Goal: Complete application form

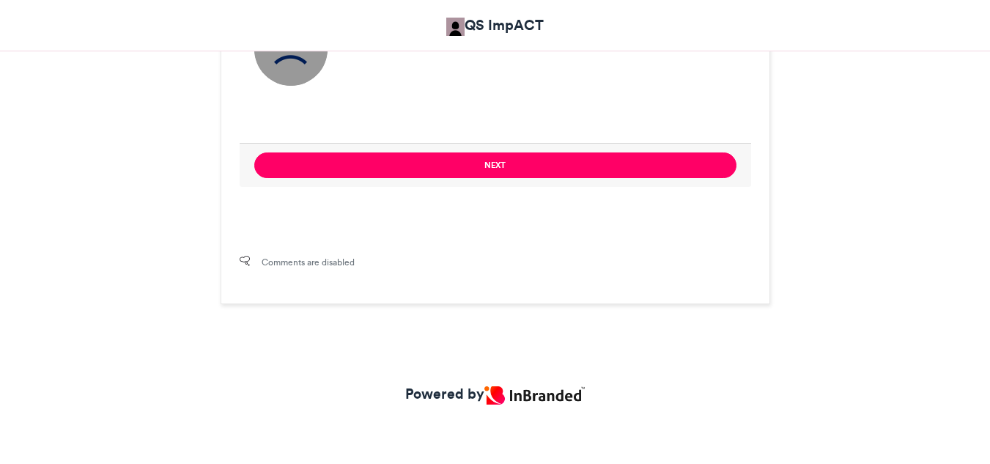
scroll to position [1056, 0]
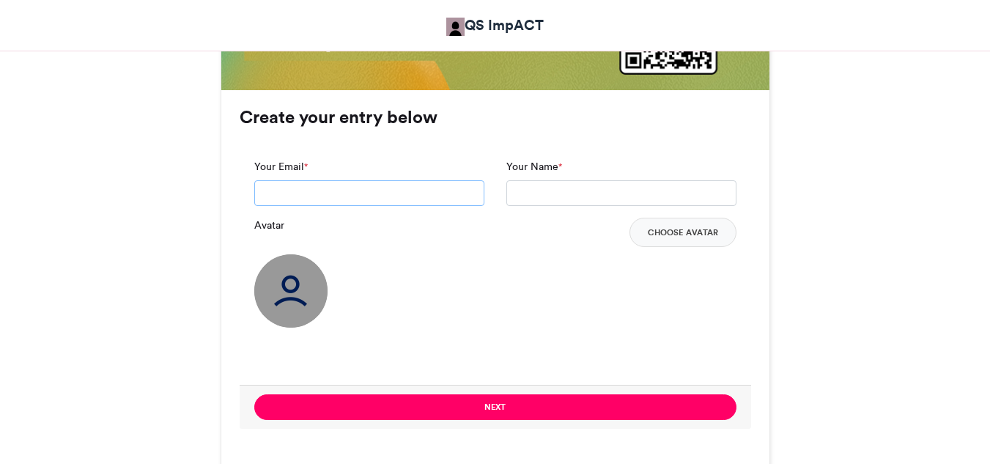
click at [415, 192] on input "Your Email *" at bounding box center [369, 193] width 230 height 26
type input "**********"
click at [526, 193] on input "Your Name *" at bounding box center [621, 193] width 230 height 26
type input "**********"
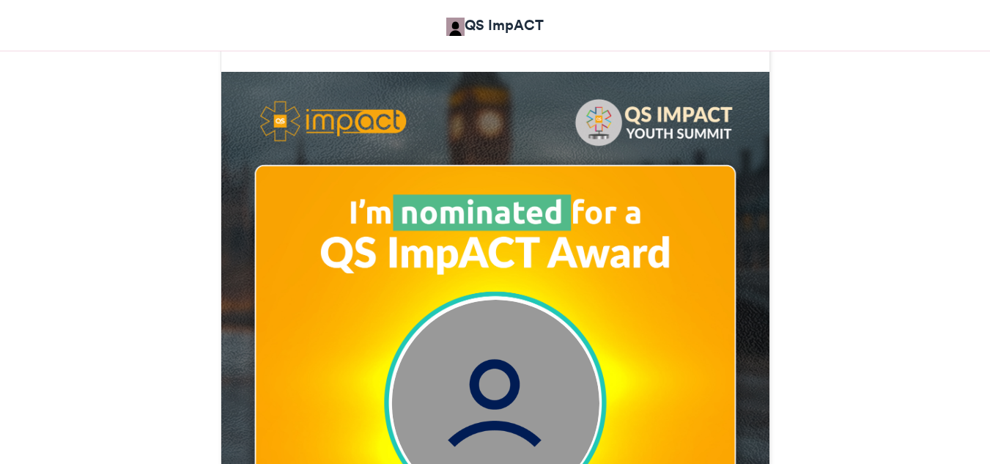
scroll to position [499, 0]
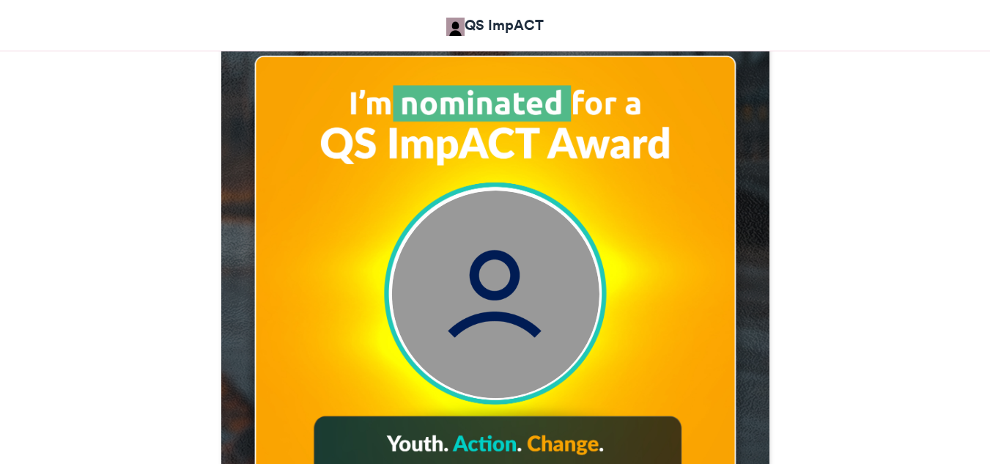
click at [531, 274] on img at bounding box center [494, 293] width 207 height 207
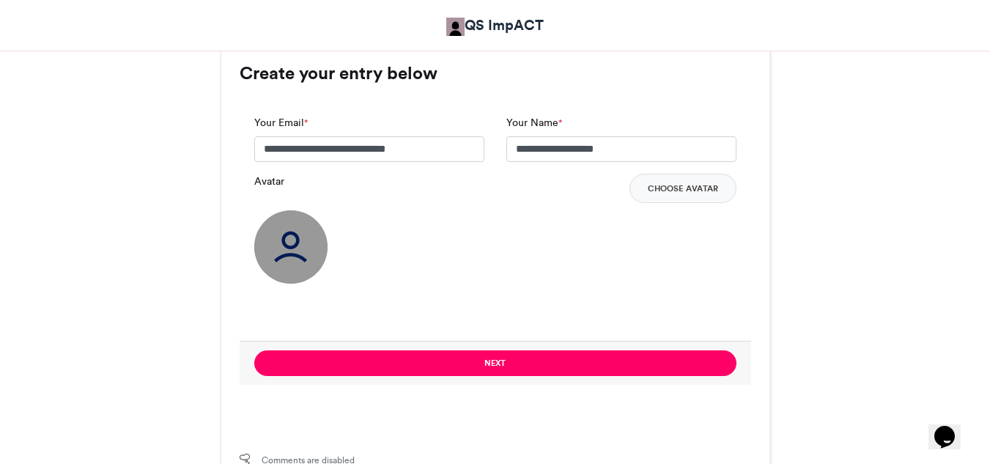
scroll to position [1086, 0]
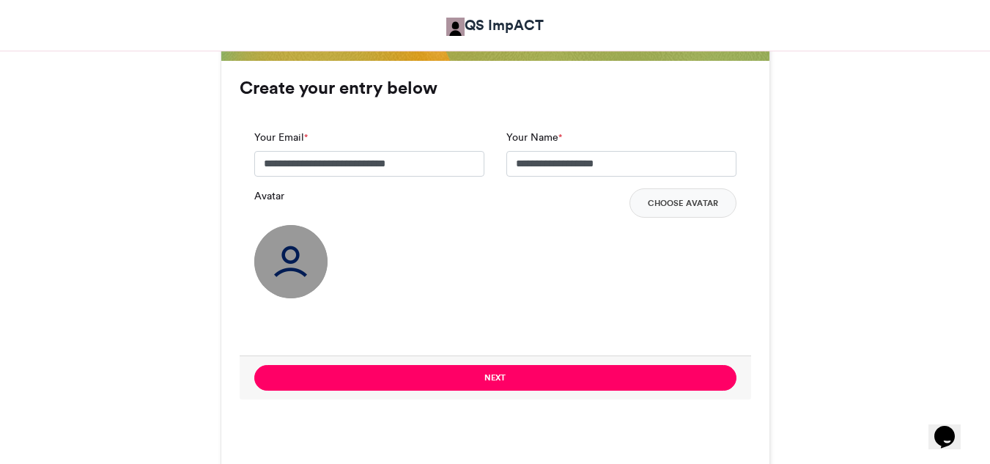
click at [270, 257] on img at bounding box center [290, 261] width 73 height 73
click at [270, 199] on label "Avatar" at bounding box center [269, 195] width 30 height 15
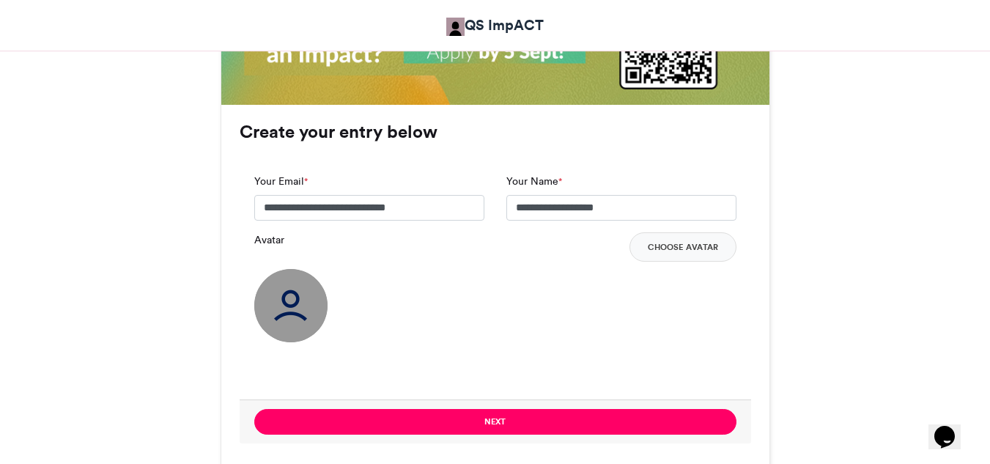
scroll to position [1071, 0]
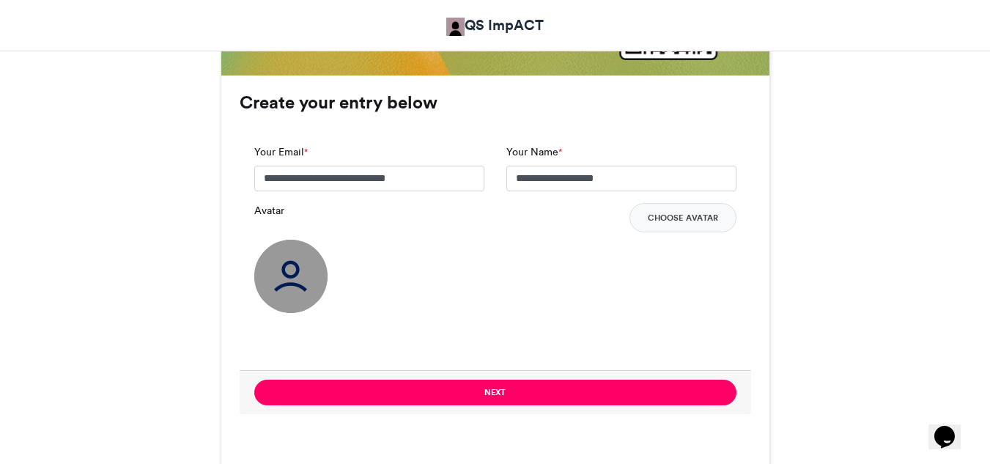
click at [277, 291] on img at bounding box center [290, 276] width 73 height 73
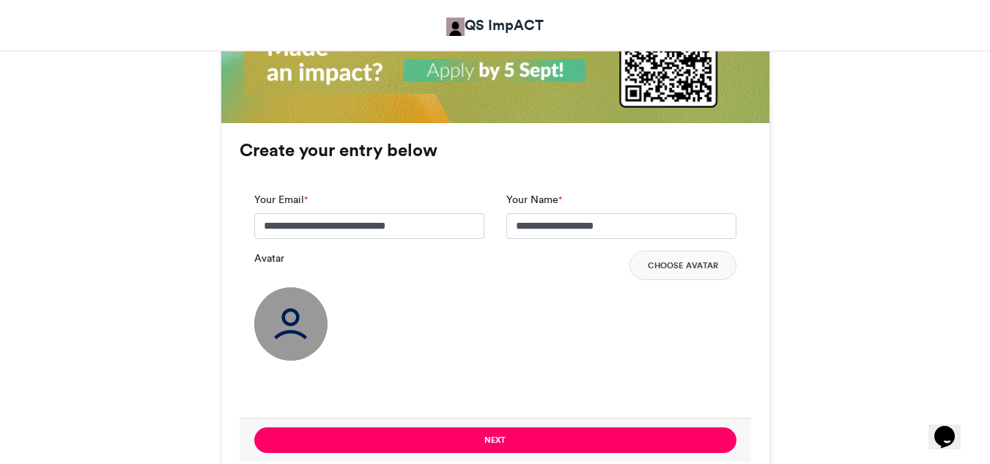
scroll to position [979, 0]
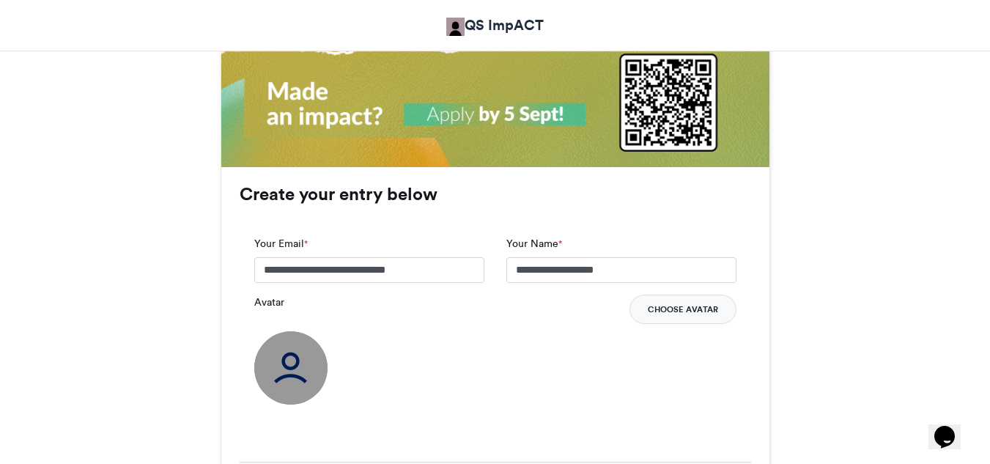
click at [689, 305] on button "Choose Avatar" at bounding box center [682, 308] width 107 height 29
click at [293, 381] on img at bounding box center [290, 367] width 73 height 73
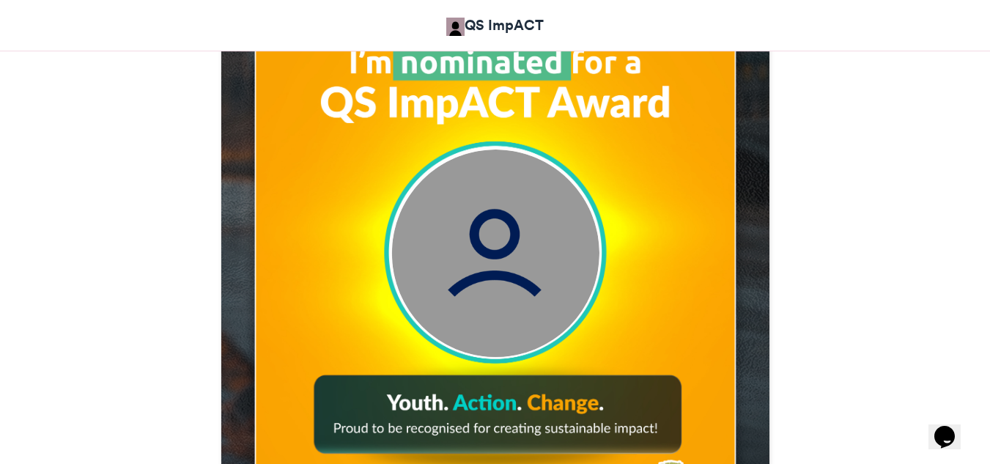
scroll to position [534, 0]
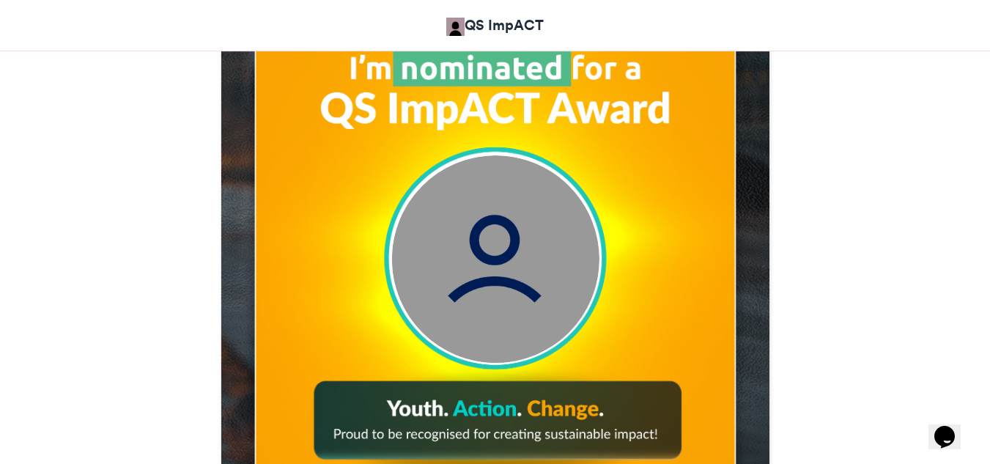
click at [507, 264] on img at bounding box center [494, 258] width 207 height 207
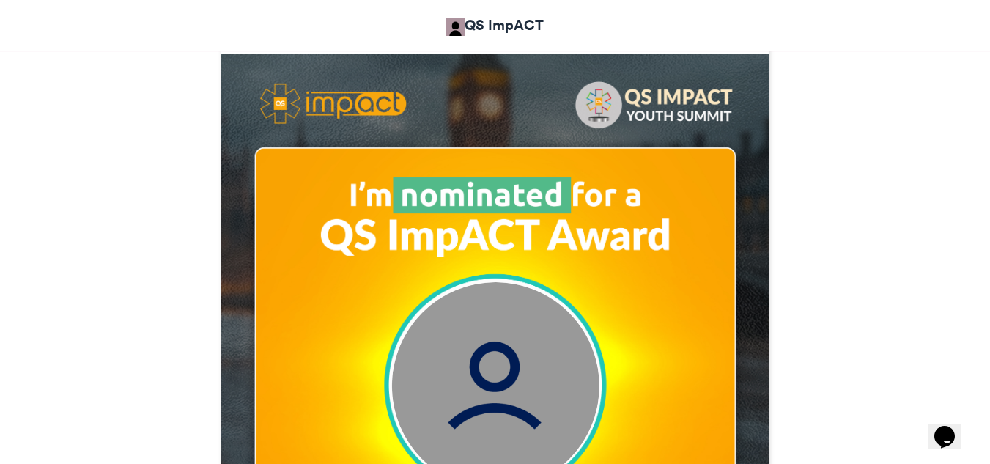
scroll to position [546, 0]
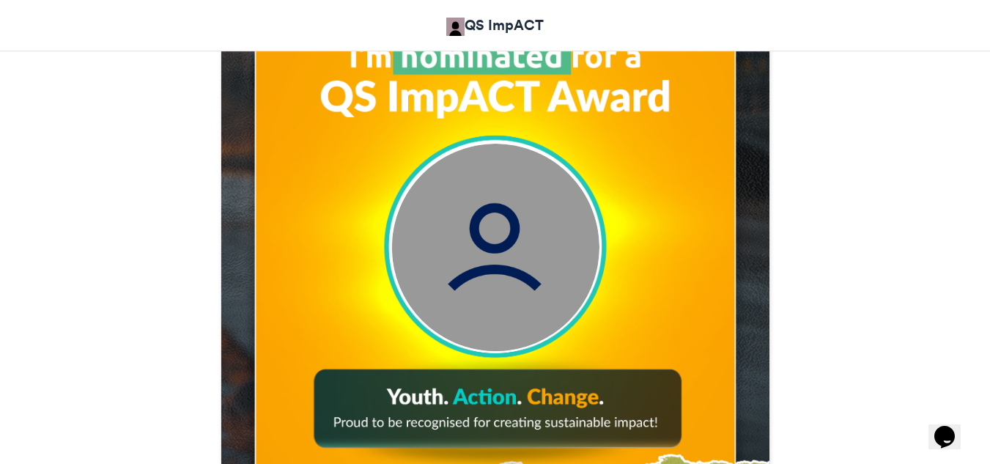
click at [537, 153] on img at bounding box center [494, 247] width 207 height 207
click at [509, 205] on img at bounding box center [494, 247] width 207 height 207
click at [473, 244] on img at bounding box center [494, 247] width 207 height 207
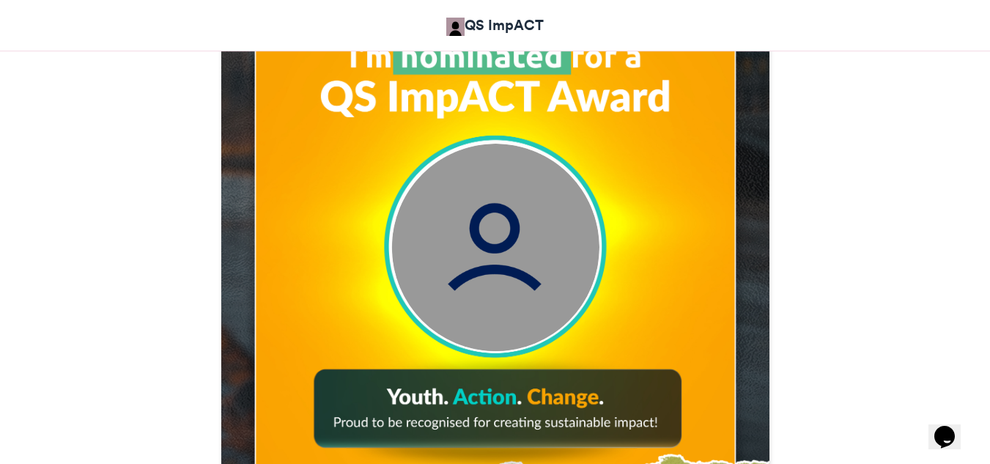
click at [488, 225] on img at bounding box center [494, 247] width 207 height 207
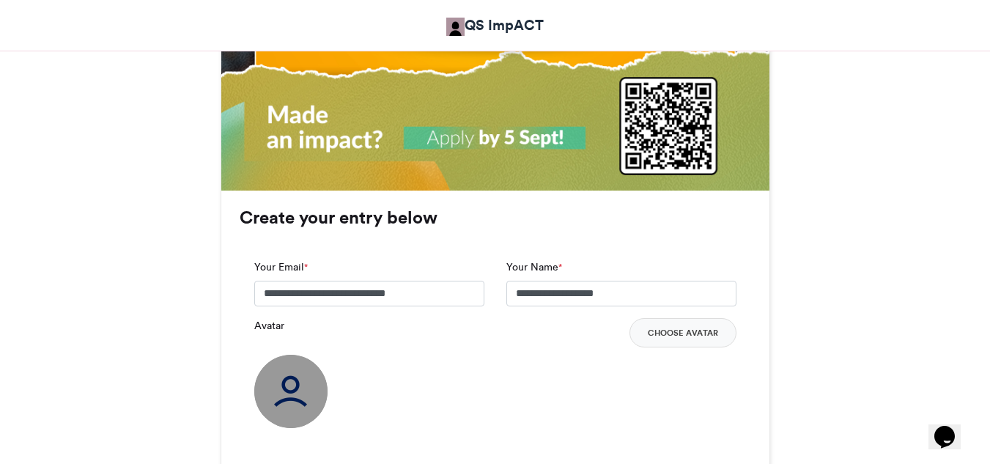
scroll to position [1083, 0]
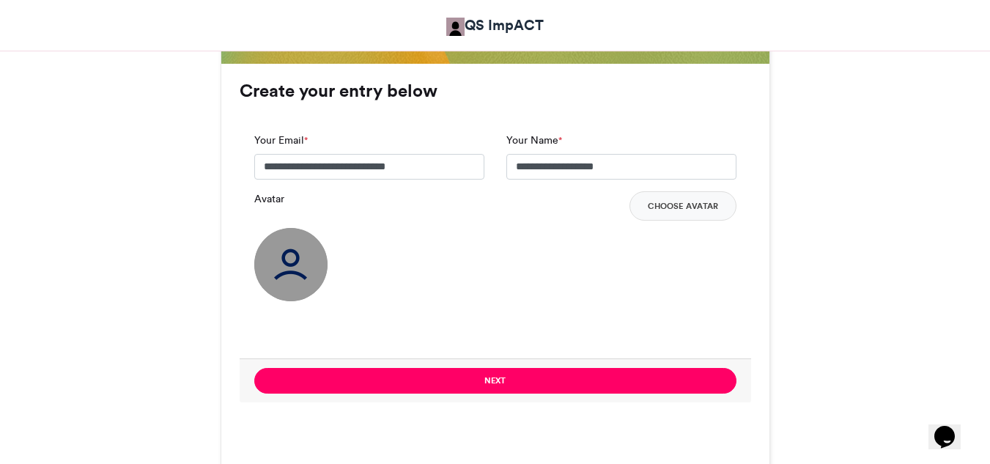
click at [283, 251] on img at bounding box center [290, 264] width 73 height 73
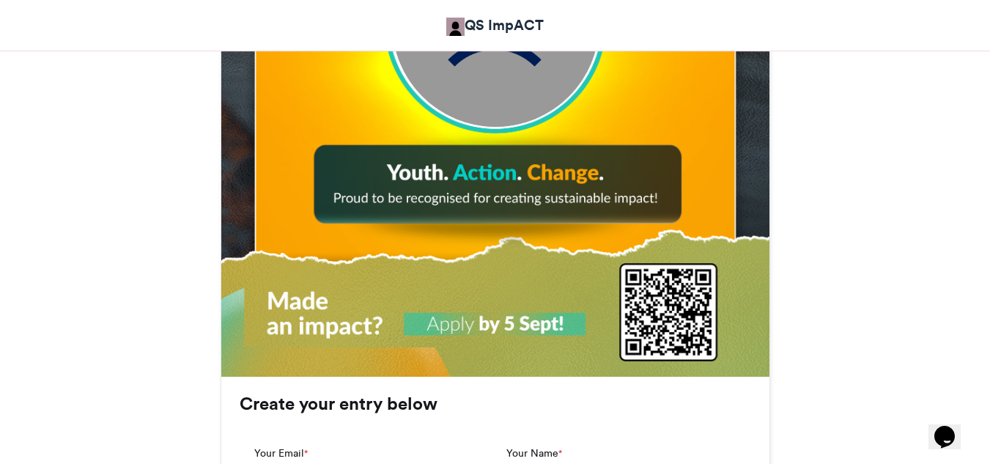
scroll to position [587, 0]
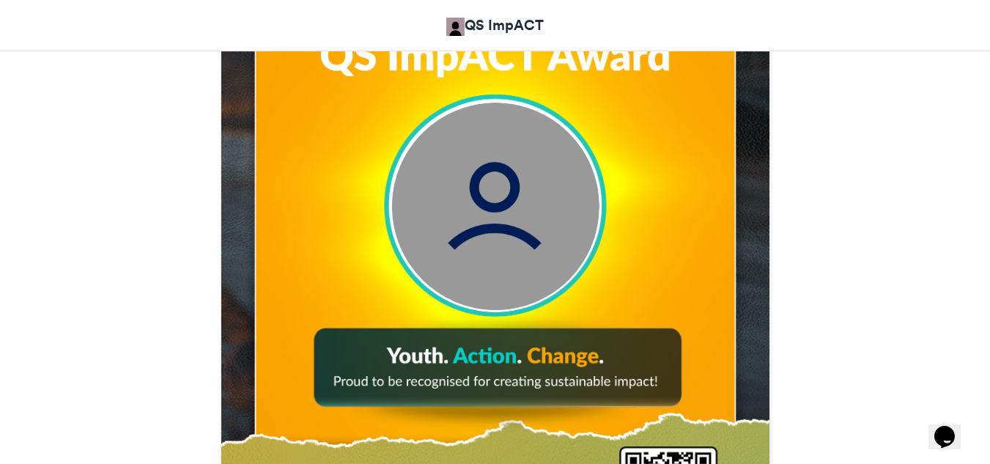
click at [516, 192] on img at bounding box center [494, 206] width 207 height 207
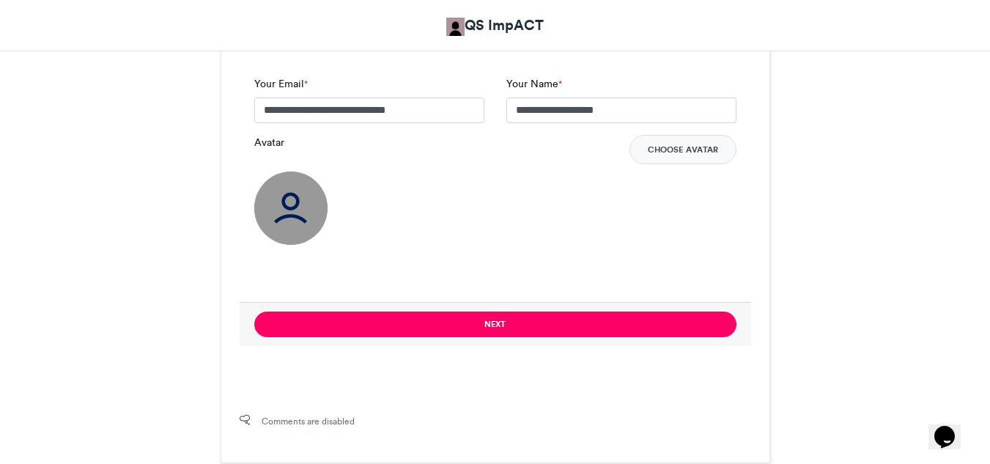
scroll to position [1130, 0]
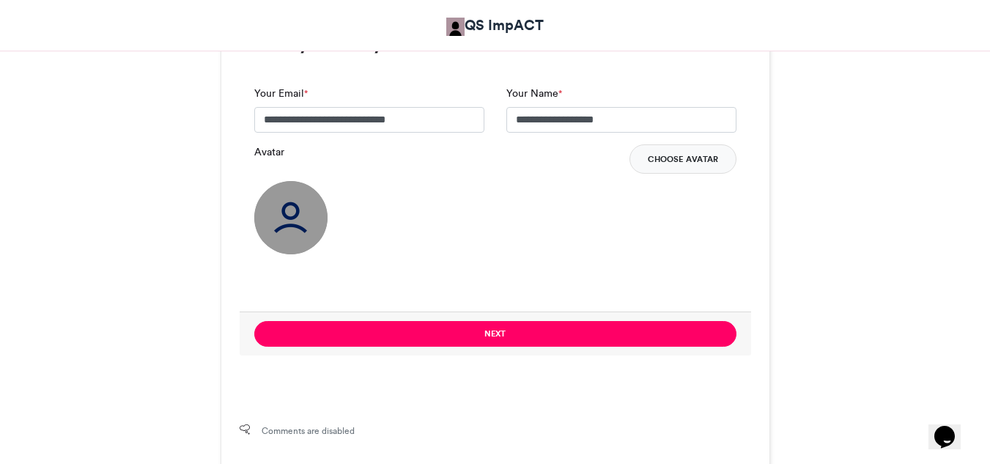
click at [694, 164] on button "Choose Avatar" at bounding box center [682, 158] width 107 height 29
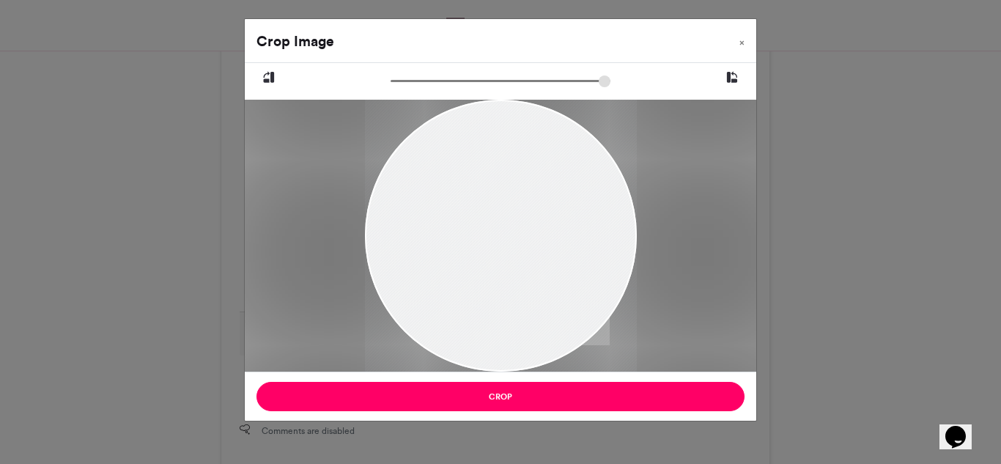
drag, startPoint x: 490, startPoint y: 247, endPoint x: 544, endPoint y: 201, distance: 71.2
click at [544, 201] on div at bounding box center [500, 210] width 272 height 363
drag, startPoint x: 395, startPoint y: 84, endPoint x: 293, endPoint y: 77, distance: 102.0
click at [390, 77] on input "zoom" at bounding box center [500, 81] width 220 height 14
drag, startPoint x: 485, startPoint y: 256, endPoint x: 620, endPoint y: 292, distance: 139.3
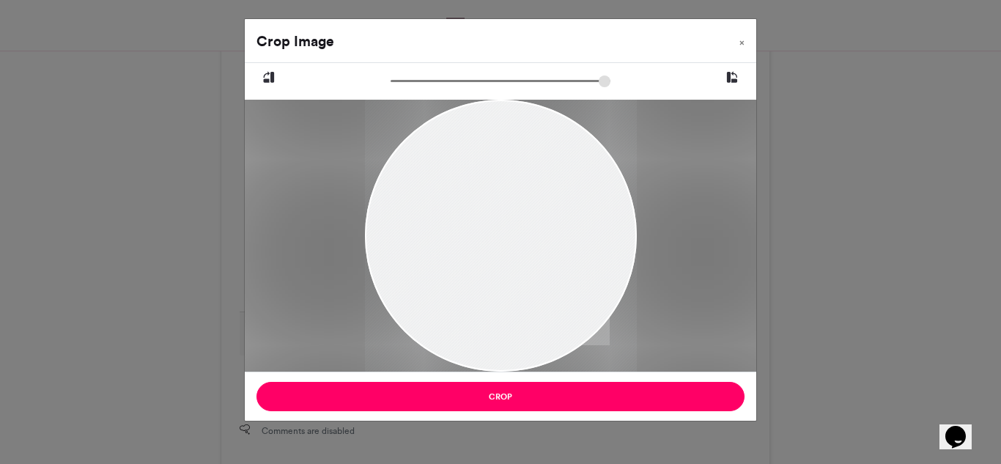
click at [620, 292] on div at bounding box center [500, 245] width 272 height 363
drag, startPoint x: 522, startPoint y: 281, endPoint x: 591, endPoint y: 212, distance: 98.4
click at [591, 212] on div at bounding box center [500, 239] width 272 height 363
click at [731, 73] on icon at bounding box center [731, 77] width 13 height 19
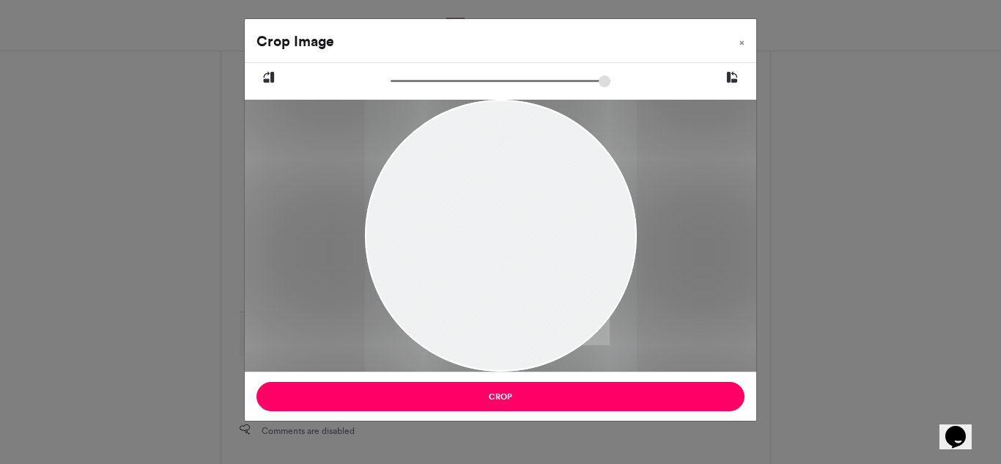
click at [731, 73] on icon at bounding box center [731, 77] width 13 height 19
type input "******"
drag, startPoint x: 397, startPoint y: 78, endPoint x: 248, endPoint y: 61, distance: 150.5
click at [390, 74] on input "zoom" at bounding box center [500, 81] width 220 height 14
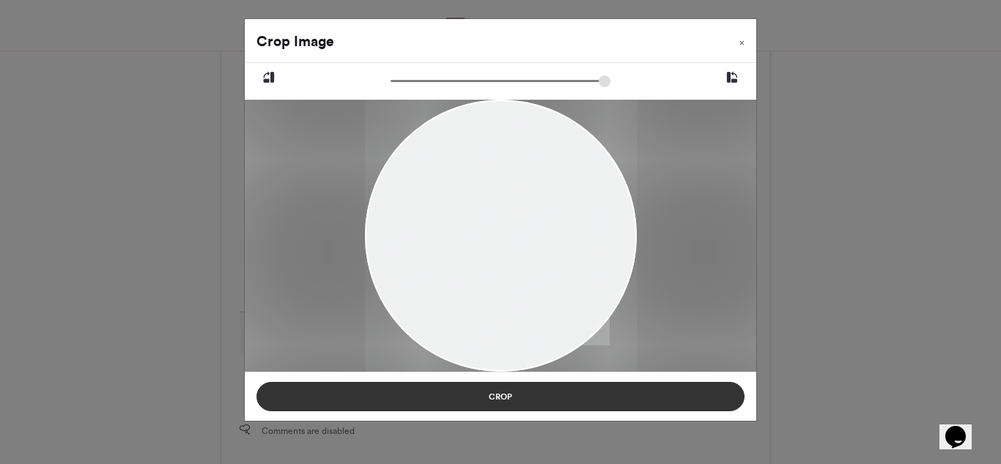
click at [477, 398] on button "Crop" at bounding box center [500, 396] width 488 height 29
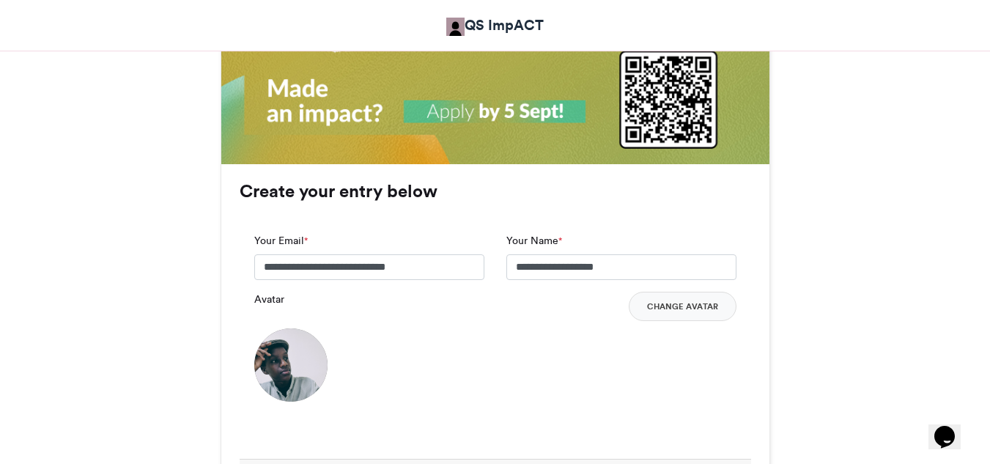
scroll to position [1298, 0]
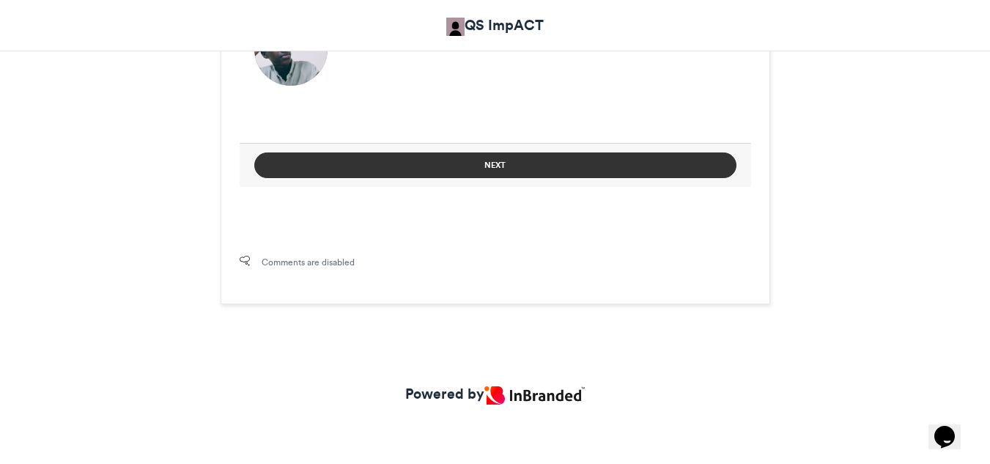
click at [579, 167] on button "Next" at bounding box center [495, 165] width 482 height 26
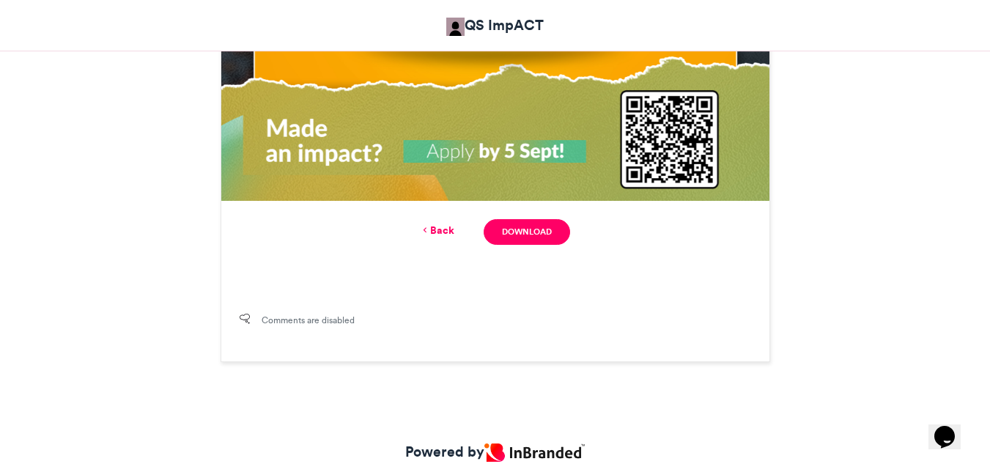
scroll to position [333, 0]
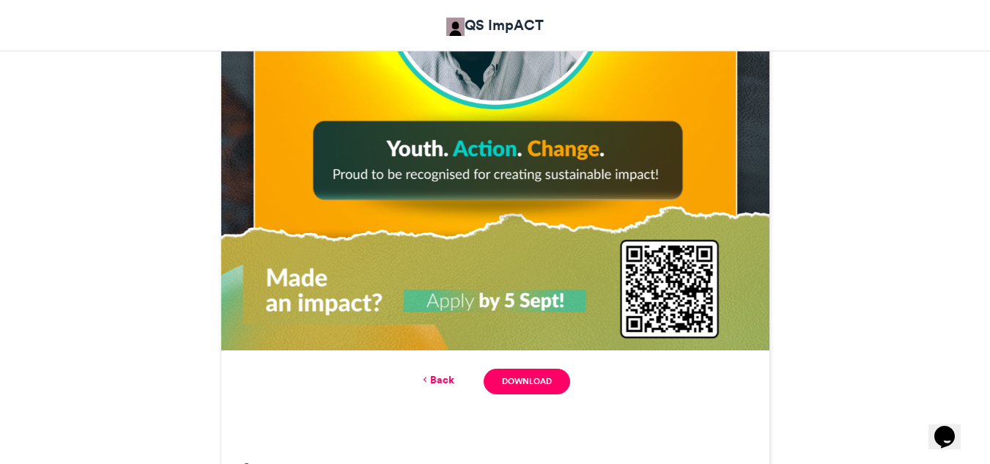
scroll to position [821, 0]
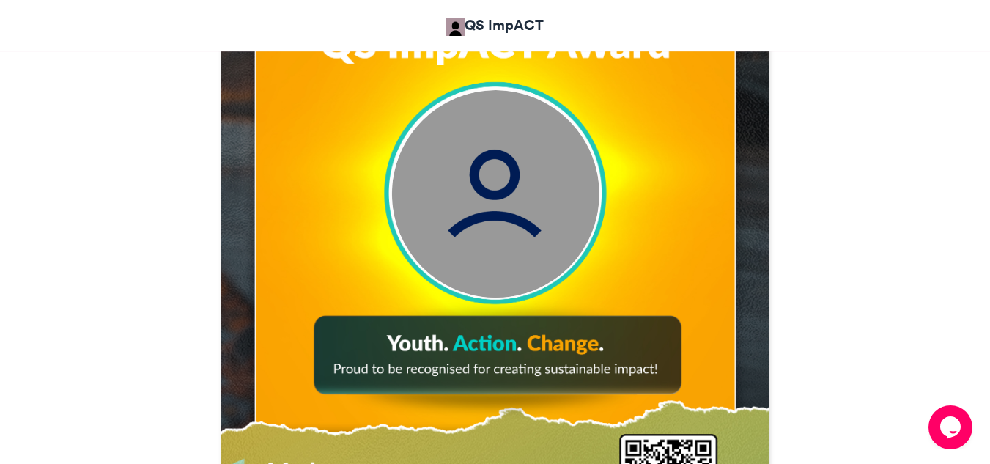
scroll to position [590, 0]
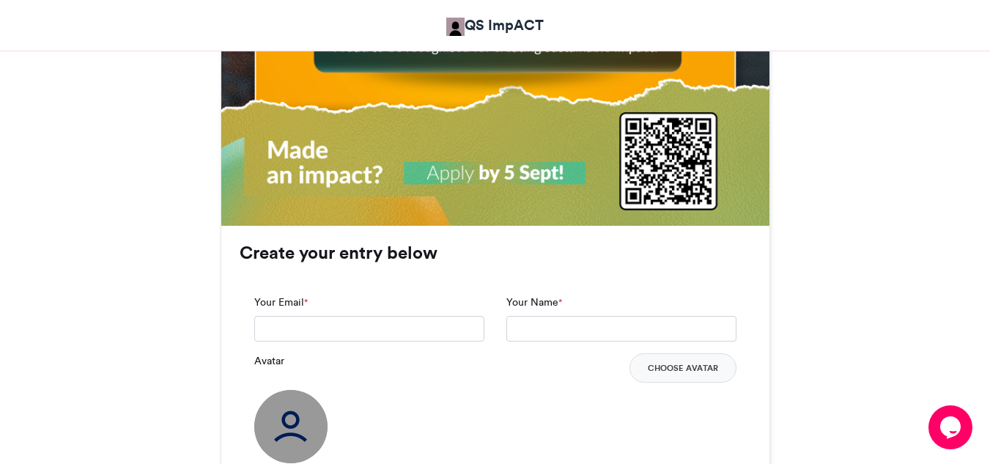
scroll to position [927, 0]
